Goal: Use online tool/utility: Utilize a website feature to perform a specific function

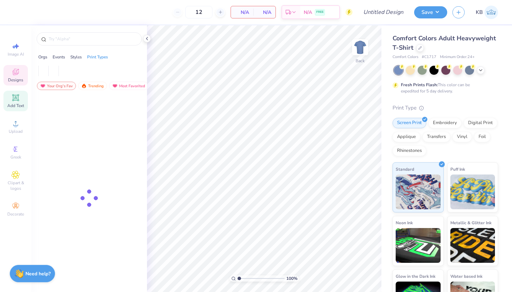
click at [14, 103] on span "Add Text" at bounding box center [15, 106] width 17 height 6
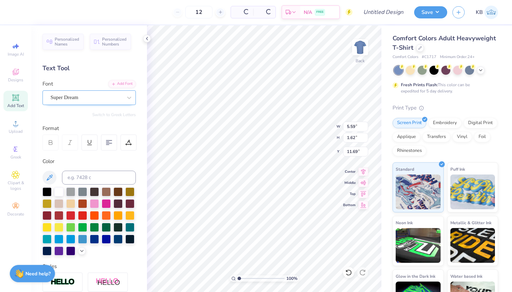
click at [91, 100] on div "Super Dream" at bounding box center [86, 97] width 73 height 11
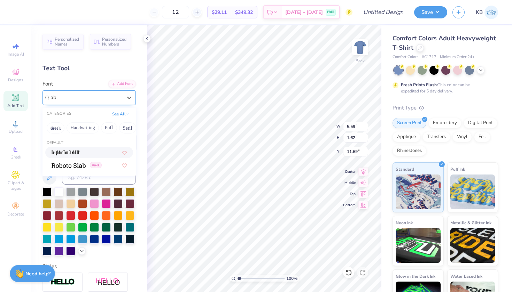
type input "a"
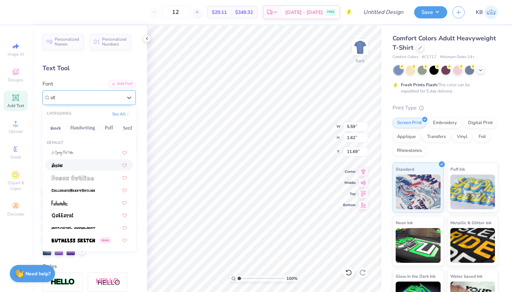
type input "u"
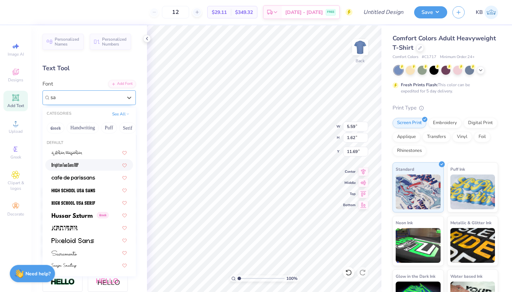
type input "s"
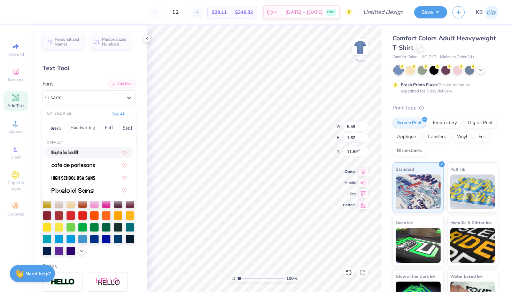
click at [96, 155] on div at bounding box center [89, 152] width 75 height 7
type input "sans"
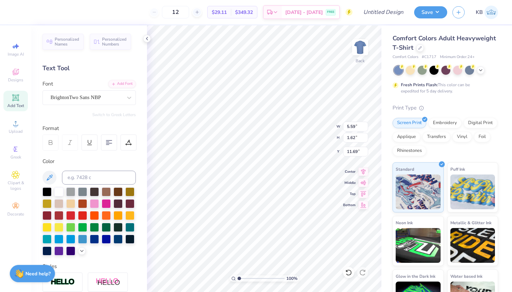
type input "2.17"
type input "1.44"
type input "11.78"
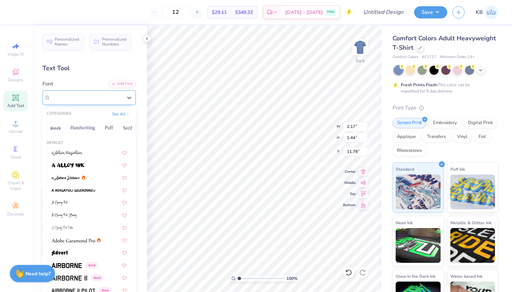
drag, startPoint x: 91, startPoint y: 93, endPoint x: 91, endPoint y: 102, distance: 8.4
click at [91, 93] on div at bounding box center [86, 97] width 72 height 9
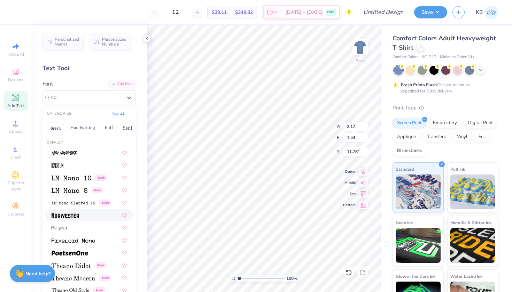
type input "n"
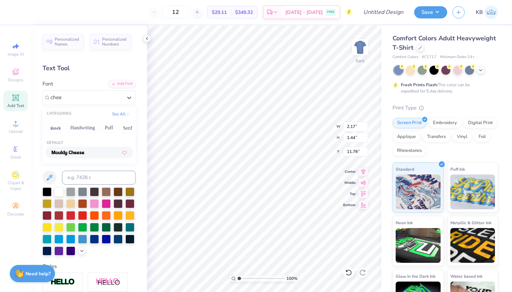
click at [67, 151] on img at bounding box center [68, 153] width 33 height 5
type input "chee"
type input "5.07"
type input "1.74"
type input "11.63"
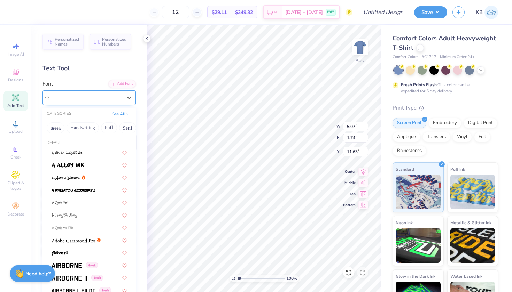
click at [84, 96] on span "Mouldy Cheese" at bounding box center [66, 98] width 33 height 8
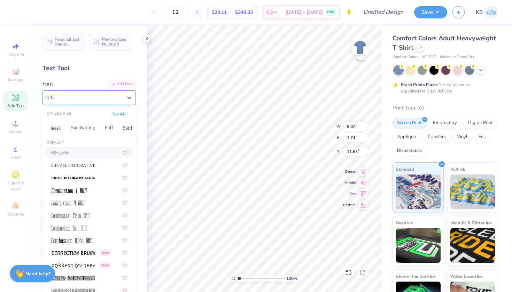
type input "t"
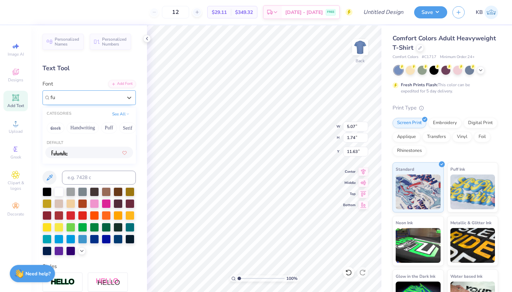
type input "f"
click at [66, 153] on img at bounding box center [69, 153] width 34 height 5
type input "[PERSON_NAME]"
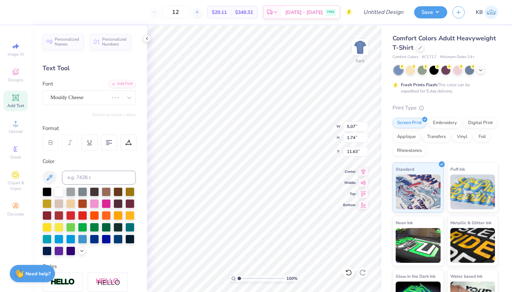
type input "6.32"
type input "2.79"
type input "11.11"
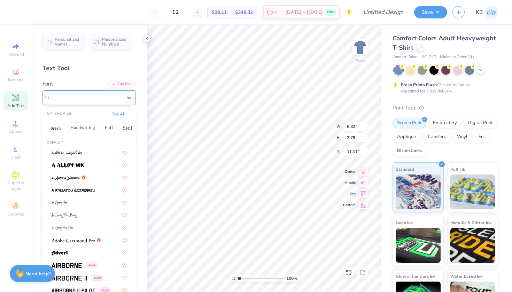
click at [112, 96] on div "Double Feature" at bounding box center [86, 97] width 73 height 11
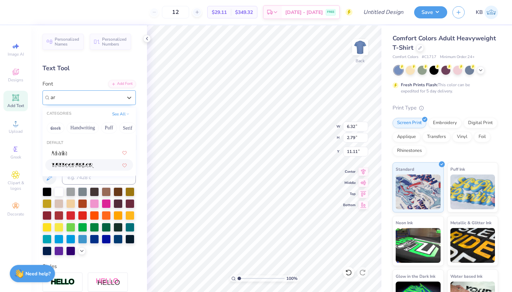
type input "a"
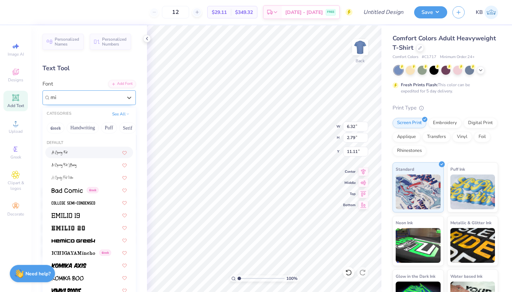
type input "m"
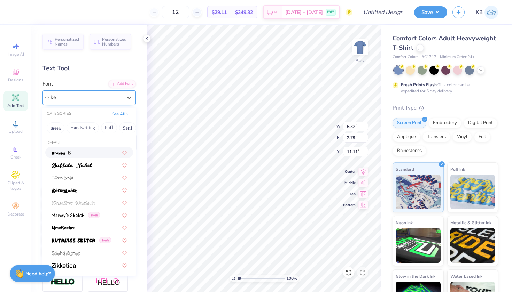
type input "k"
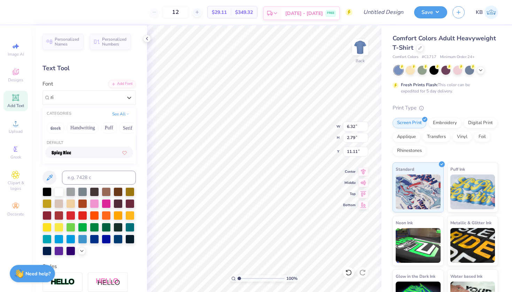
type input "r"
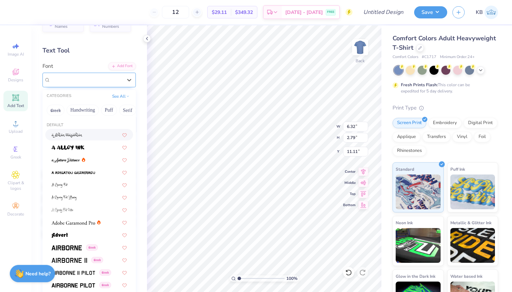
scroll to position [25, 0]
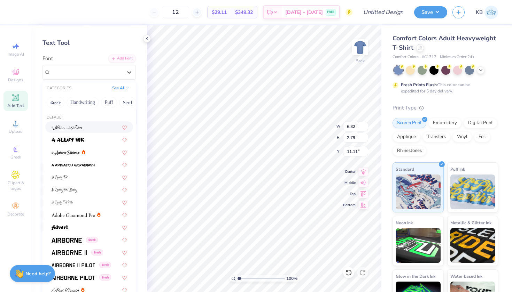
click at [125, 89] on button "See All" at bounding box center [121, 88] width 22 height 7
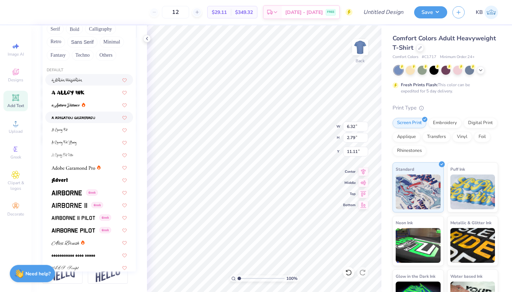
scroll to position [112, 0]
drag, startPoint x: 46, startPoint y: 78, endPoint x: 69, endPoint y: 79, distance: 23.0
click at [69, 79] on div at bounding box center [89, 79] width 88 height 11
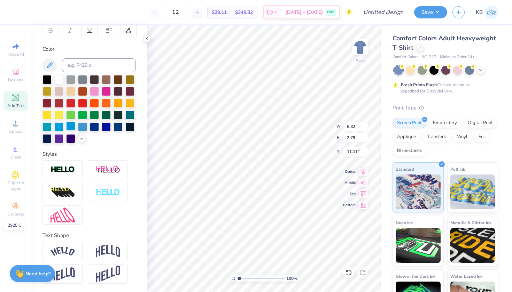
type input "5.35"
type input "1.90"
type input "11.55"
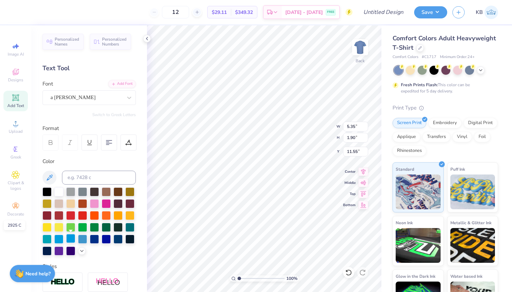
scroll to position [0, 0]
click at [91, 90] on div "Font a [PERSON_NAME]" at bounding box center [88, 92] width 93 height 25
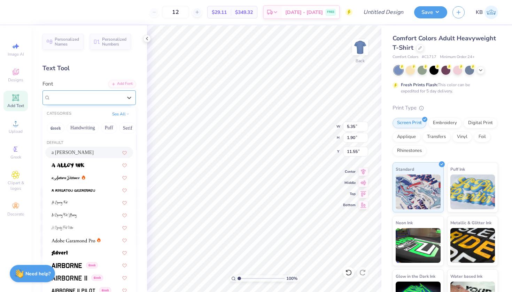
click at [89, 100] on div "a [PERSON_NAME]" at bounding box center [86, 97] width 73 height 11
click at [104, 99] on div "a [PERSON_NAME]" at bounding box center [86, 98] width 72 height 8
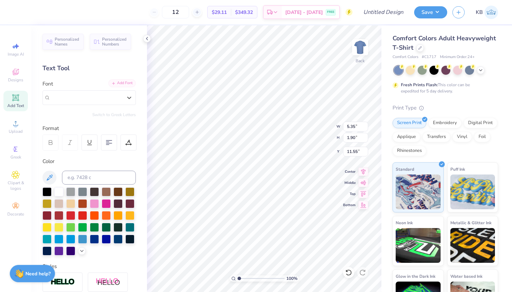
click at [121, 86] on div "Add Font" at bounding box center [122, 83] width 28 height 8
